Goal: Transaction & Acquisition: Purchase product/service

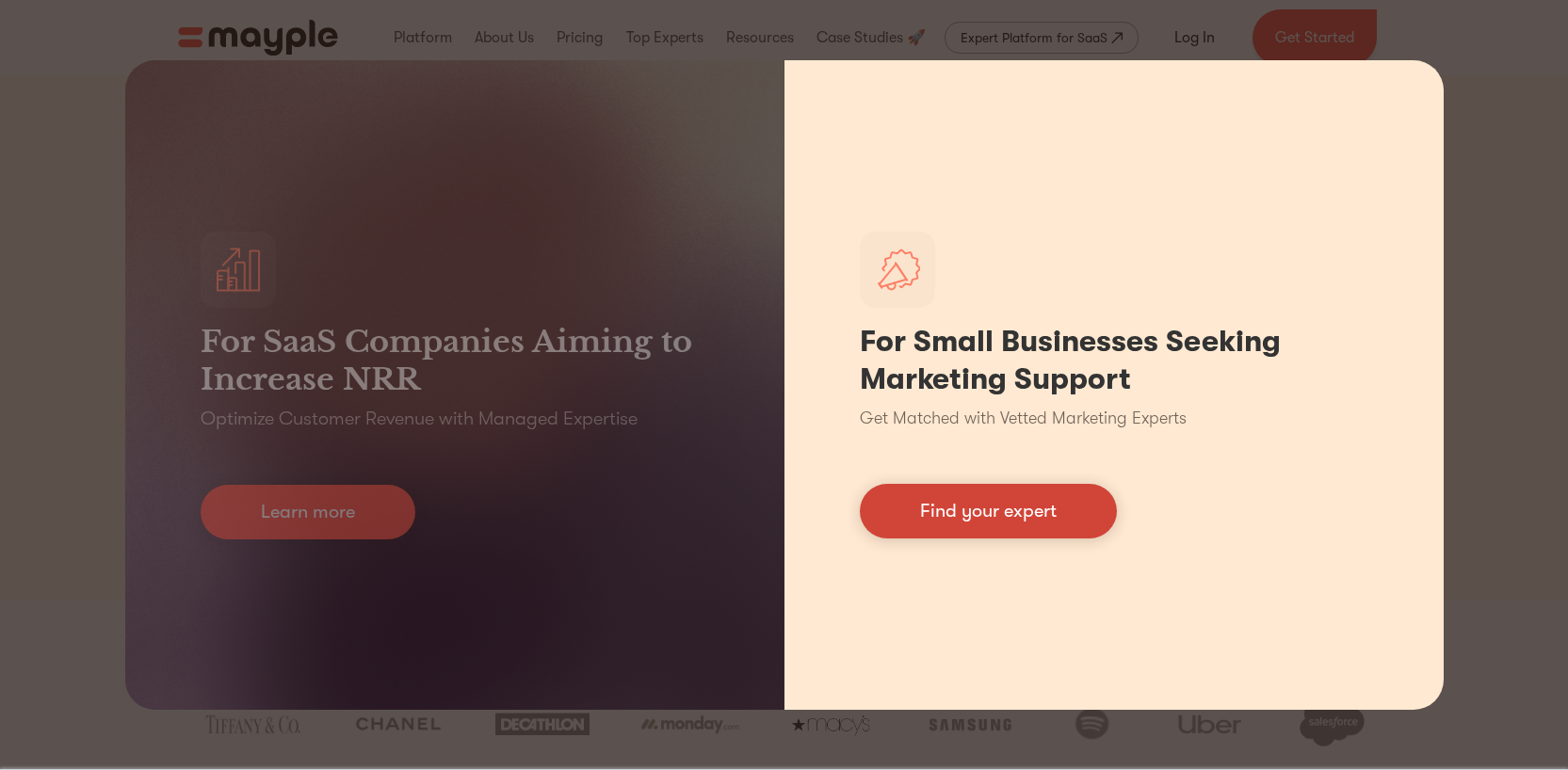
click at [977, 513] on link "Find your expert" at bounding box center [988, 511] width 257 height 55
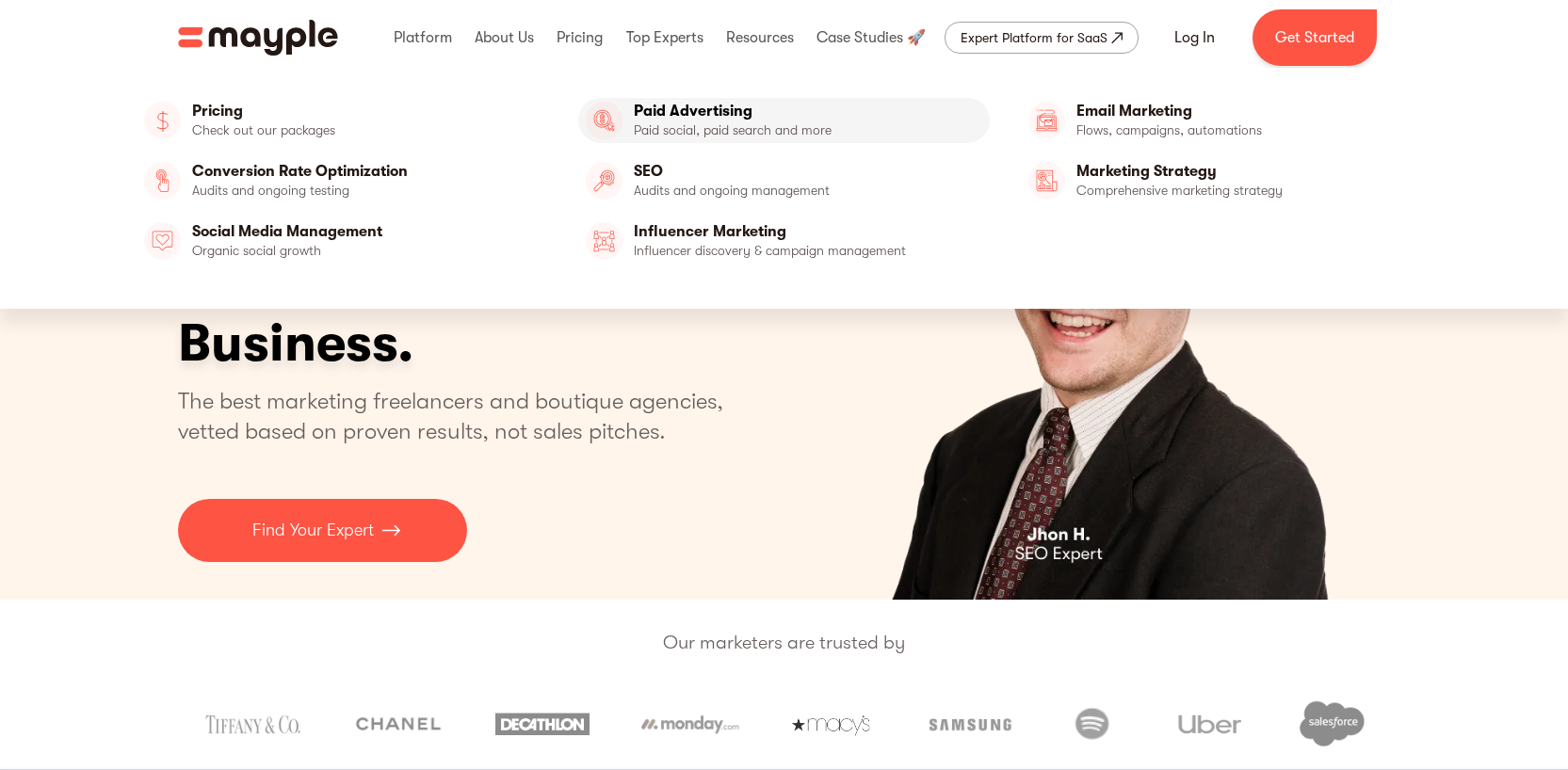
click at [697, 130] on link "Paid Advertising" at bounding box center [784, 121] width 412 height 45
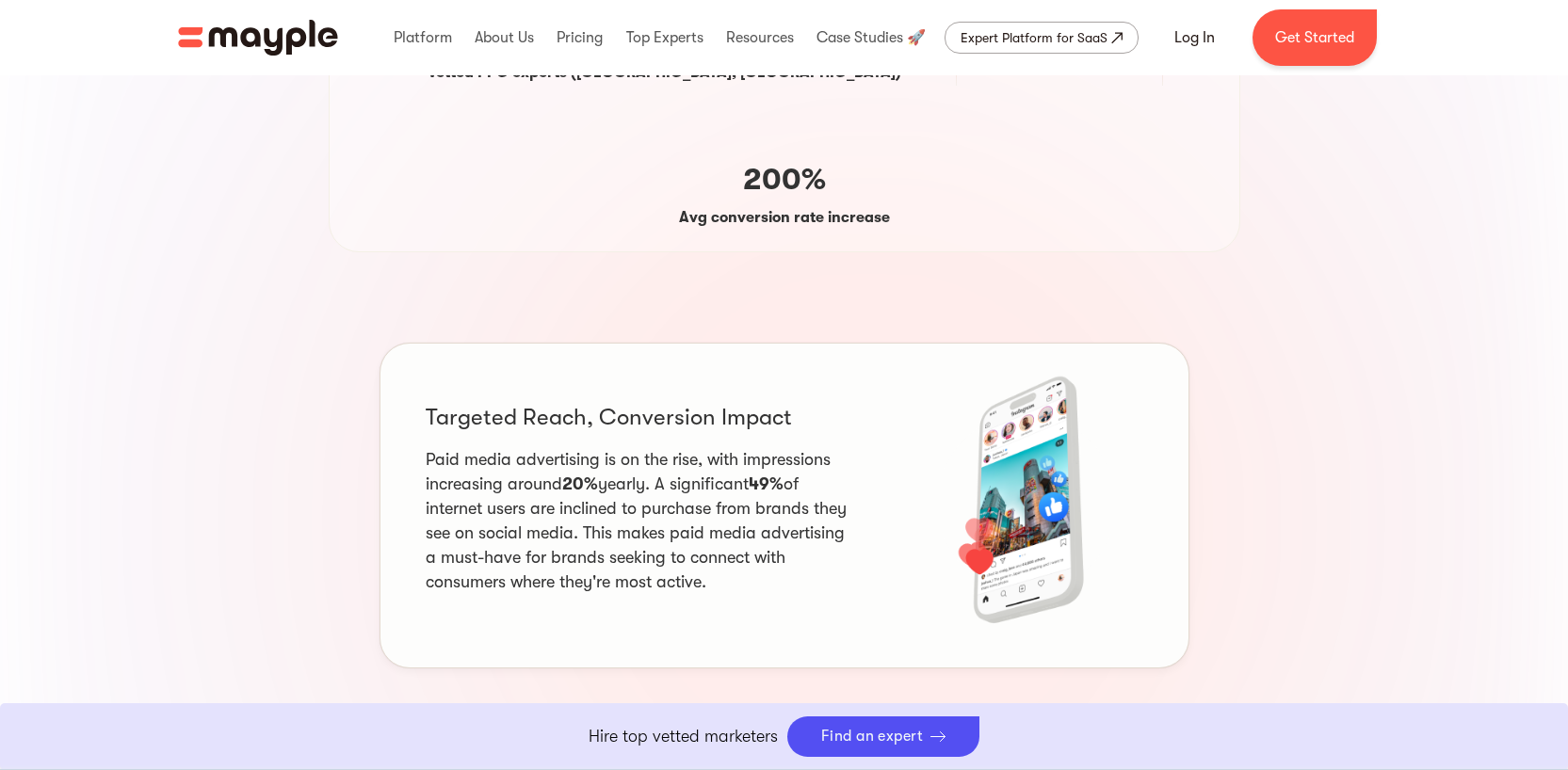
scroll to position [528, 0]
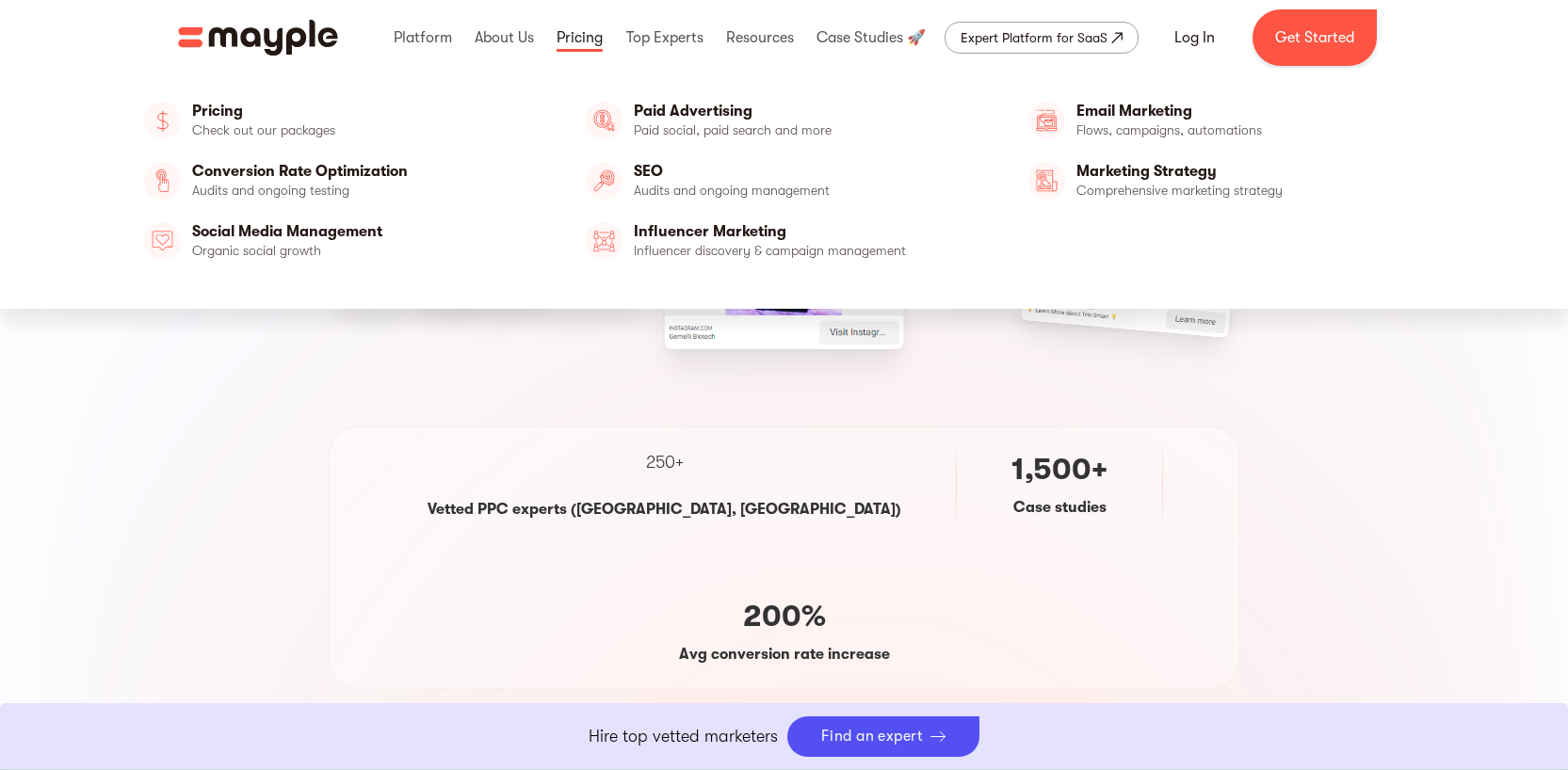
click at [598, 38] on link at bounding box center [579, 38] width 55 height 60
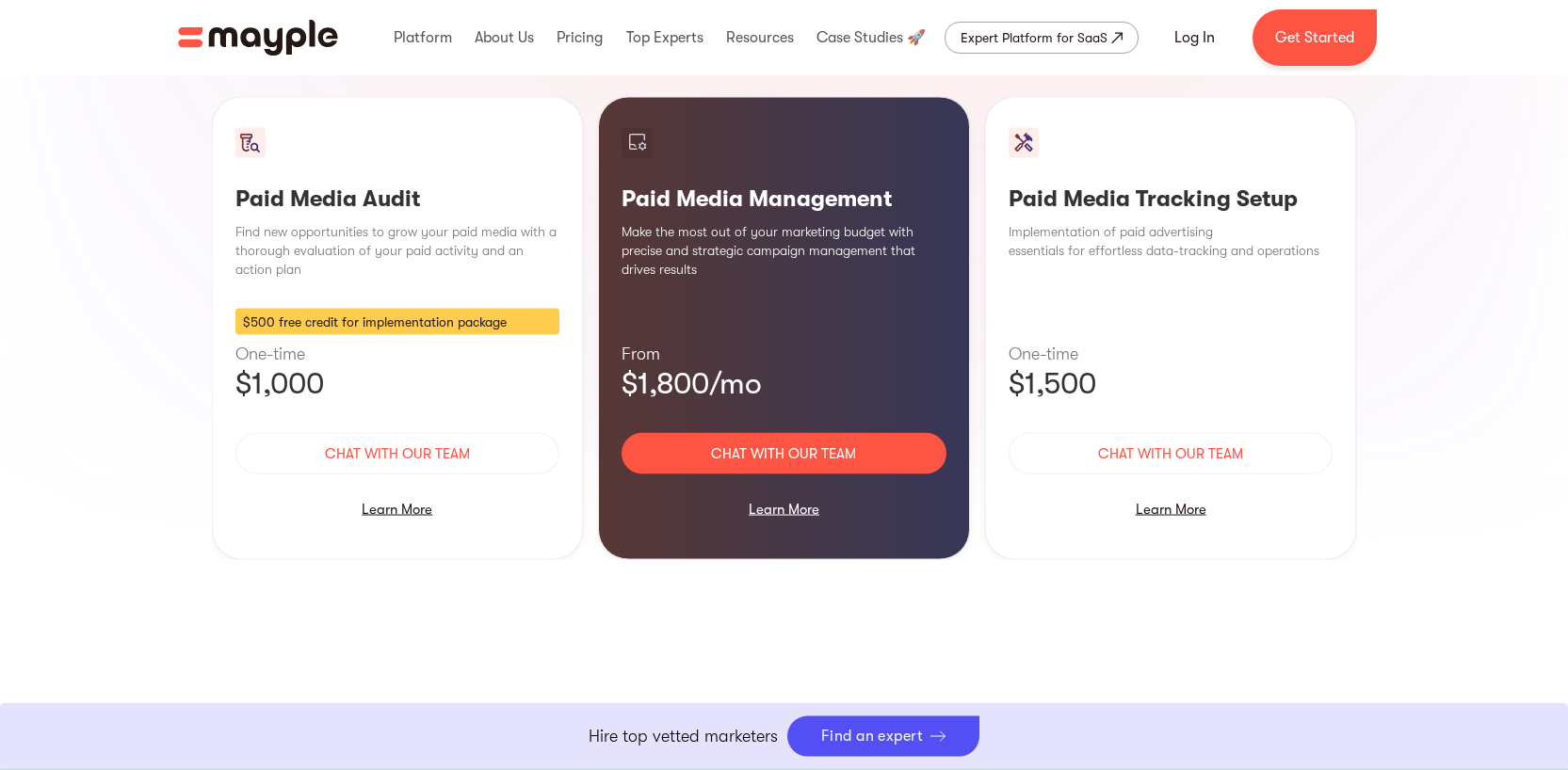
scroll to position [2079, 0]
